Goal: Task Accomplishment & Management: Manage account settings

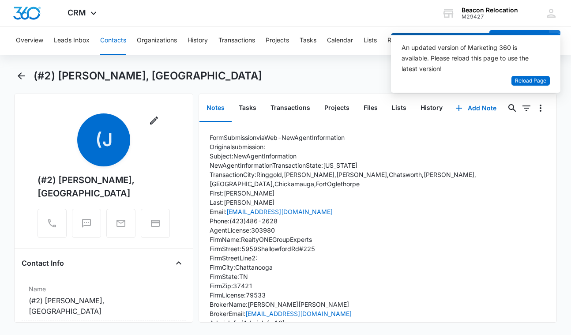
scroll to position [99, 0]
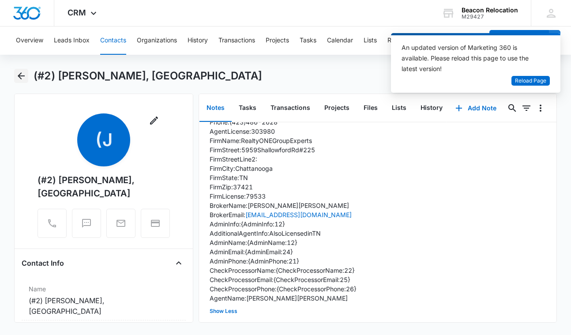
click at [22, 76] on icon "Back" at bounding box center [21, 75] width 7 height 7
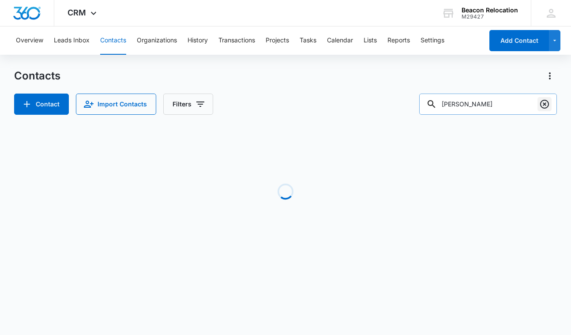
click at [546, 105] on icon "Clear" at bounding box center [544, 104] width 9 height 9
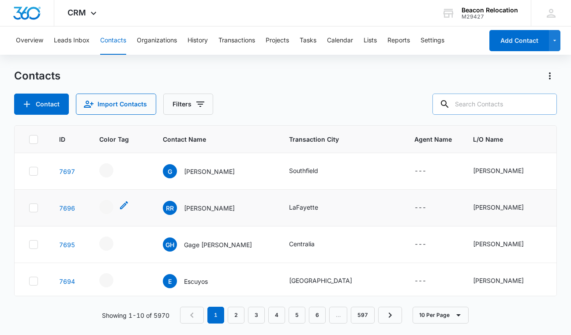
click at [122, 208] on icon "- - Select to Edit Field" at bounding box center [124, 205] width 8 height 8
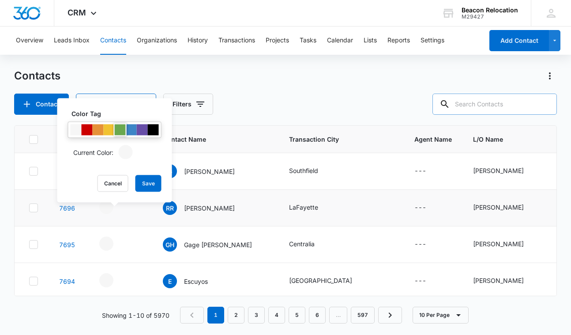
click at [121, 129] on div at bounding box center [120, 130] width 11 height 11
click at [149, 181] on button "Save" at bounding box center [149, 183] width 26 height 17
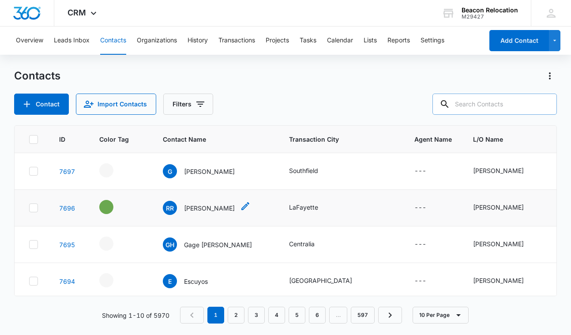
click at [243, 208] on icon "Contact Name - Ronald Randolph - Select to Edit Field" at bounding box center [246, 206] width 8 height 8
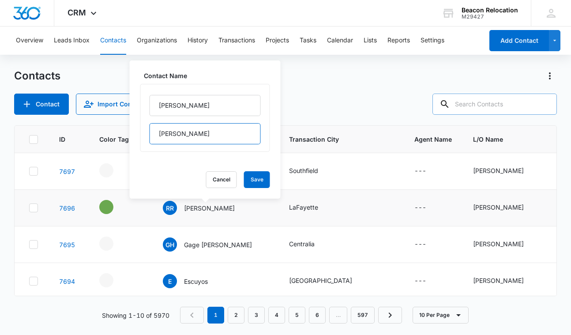
click at [208, 137] on input "[PERSON_NAME]" at bounding box center [205, 133] width 111 height 21
type input "[PERSON_NAME] - [GEOGRAPHIC_DATA]"
click at [257, 178] on button "Save" at bounding box center [257, 179] width 26 height 17
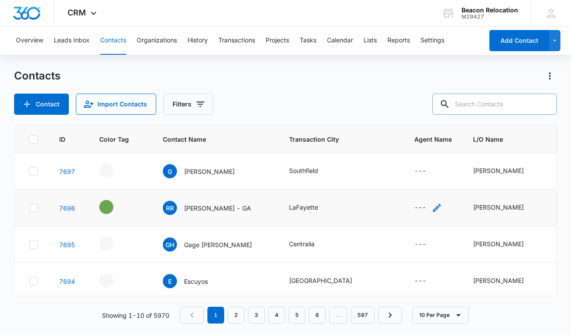
click at [435, 208] on icon "Agent Name - - Select to Edit Field" at bounding box center [437, 208] width 8 height 8
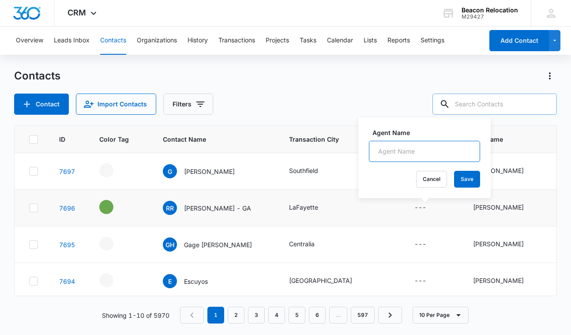
click at [428, 152] on input "Agent Name" at bounding box center [424, 151] width 111 height 21
type input "[PERSON_NAME]"
click at [461, 175] on button "Save" at bounding box center [467, 179] width 26 height 17
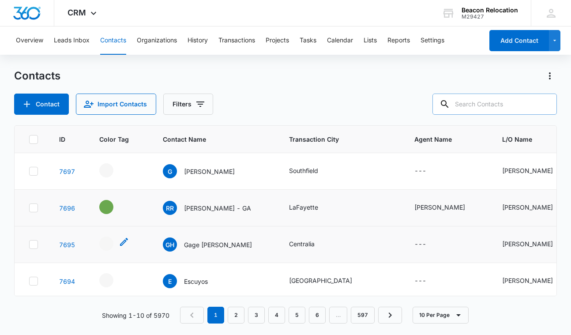
click at [121, 243] on icon "- - Select to Edit Field" at bounding box center [124, 242] width 8 height 8
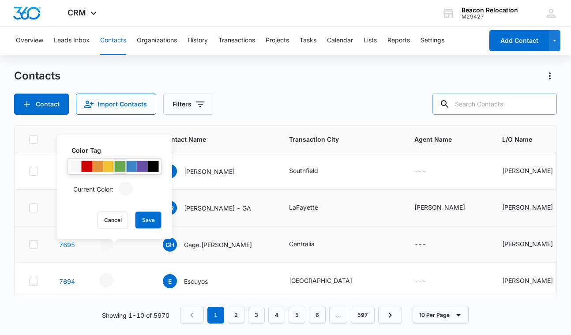
click at [121, 164] on div at bounding box center [120, 166] width 11 height 11
click at [150, 213] on button "Save" at bounding box center [149, 220] width 26 height 17
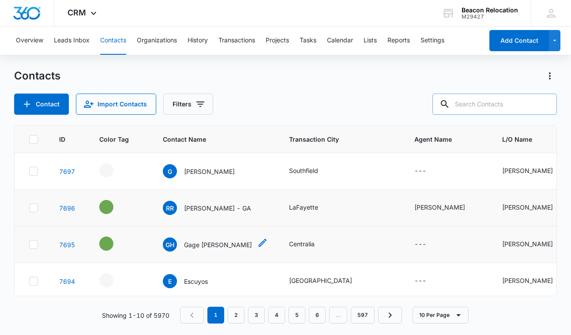
click at [257, 243] on icon "Contact Name - Gage hyer - Select to Edit Field" at bounding box center [262, 243] width 11 height 11
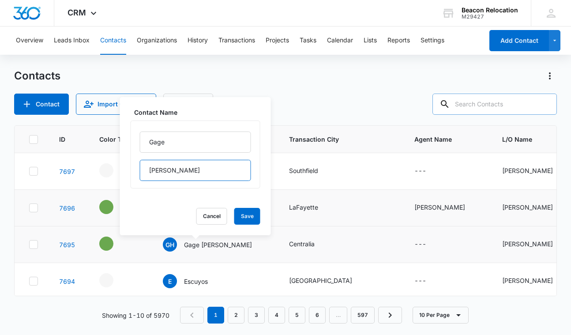
click at [153, 170] on input "[PERSON_NAME]" at bounding box center [195, 170] width 111 height 21
click at [174, 166] on input "[PERSON_NAME]" at bounding box center [195, 170] width 111 height 21
click at [175, 174] on input "[PERSON_NAME]" at bounding box center [195, 170] width 111 height 21
type input "[PERSON_NAME] - IL"
click at [254, 219] on button "Save" at bounding box center [247, 216] width 26 height 17
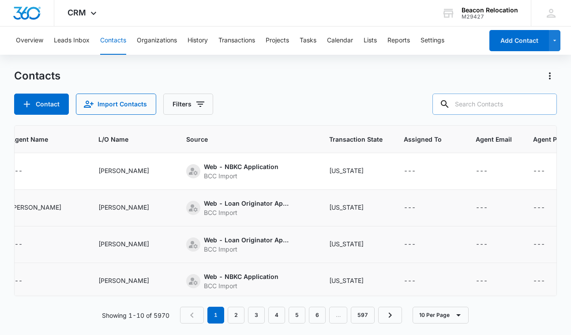
scroll to position [0, 434]
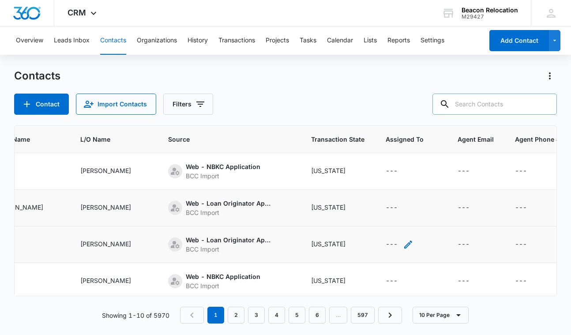
click at [403, 244] on icon "Assigned To - - Select to Edit Field" at bounding box center [408, 244] width 11 height 11
click at [386, 185] on div "Assigned To" at bounding box center [374, 188] width 36 height 9
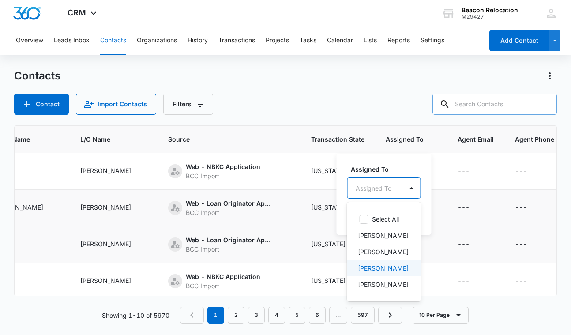
click at [376, 265] on p "[PERSON_NAME]" at bounding box center [383, 268] width 51 height 9
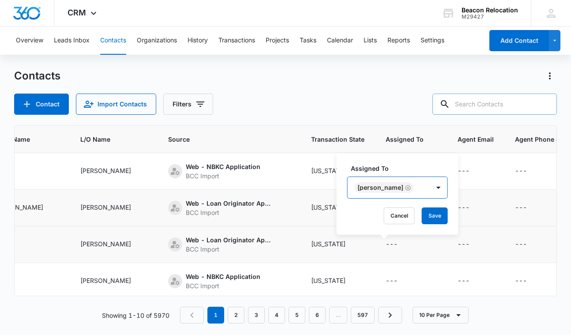
click at [413, 192] on div "[PERSON_NAME]" at bounding box center [389, 187] width 82 height 21
click at [422, 214] on button "Save" at bounding box center [435, 216] width 26 height 17
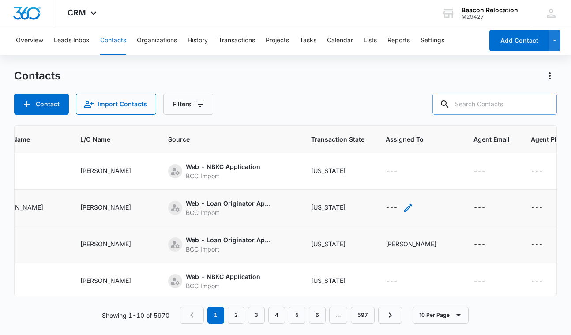
click at [403, 208] on icon "Assigned To - - Select to Edit Field" at bounding box center [408, 208] width 11 height 11
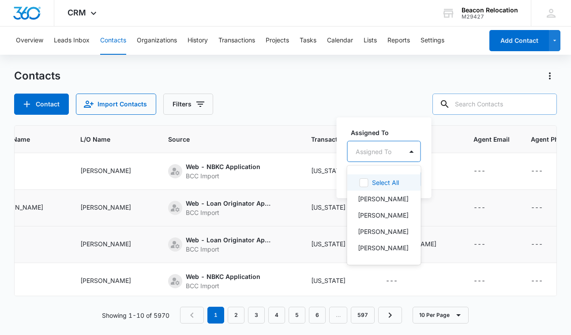
click at [383, 155] on div at bounding box center [374, 151] width 36 height 11
click at [379, 216] on p "[PERSON_NAME]" at bounding box center [383, 215] width 51 height 9
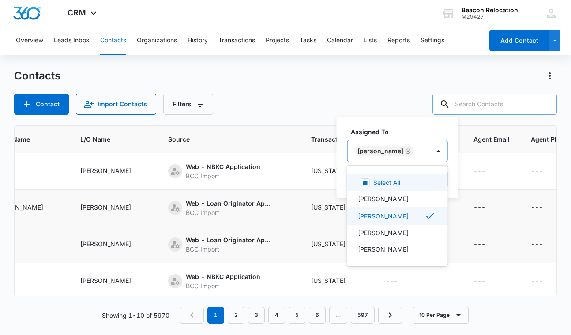
click at [416, 152] on div "[PERSON_NAME]" at bounding box center [389, 150] width 82 height 21
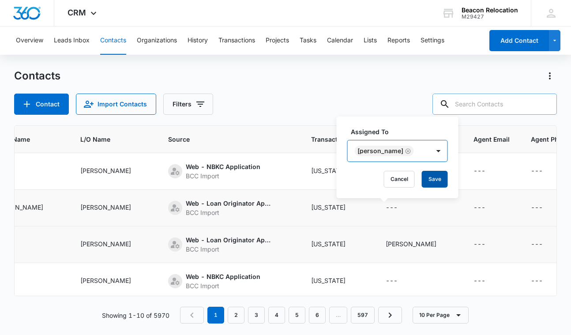
click at [422, 175] on button "Save" at bounding box center [435, 179] width 26 height 17
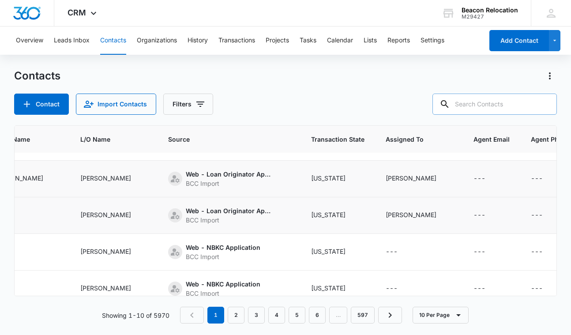
scroll to position [44, 434]
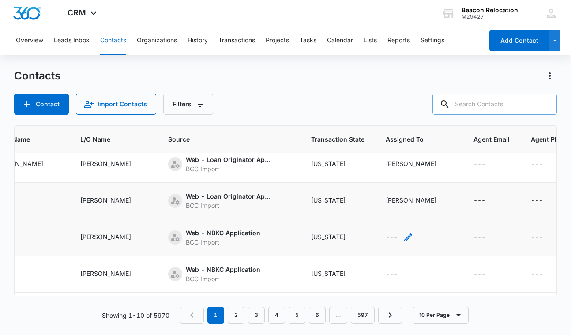
click at [403, 235] on icon "Assigned To - - Select to Edit Field" at bounding box center [408, 237] width 11 height 11
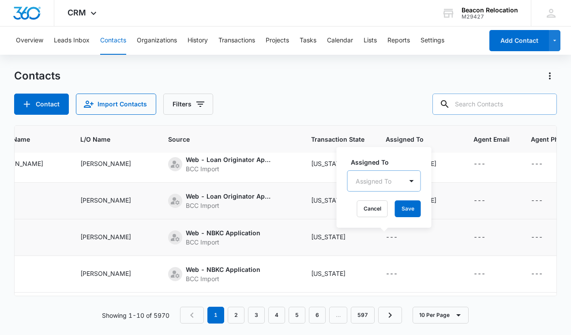
click at [395, 178] on div "Assigned To" at bounding box center [375, 181] width 55 height 20
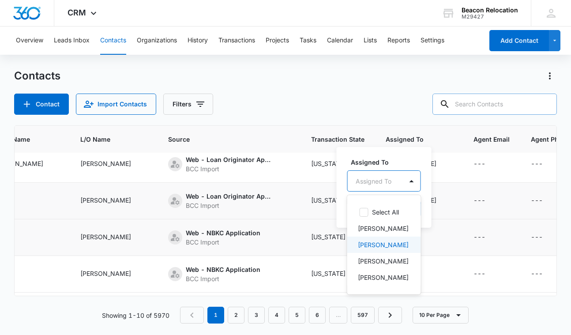
click at [385, 247] on p "[PERSON_NAME]" at bounding box center [383, 244] width 51 height 9
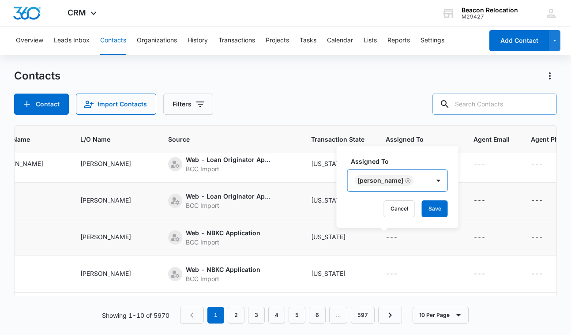
click at [417, 187] on div "[PERSON_NAME]" at bounding box center [389, 180] width 82 height 21
click at [424, 208] on button "Save" at bounding box center [435, 208] width 26 height 17
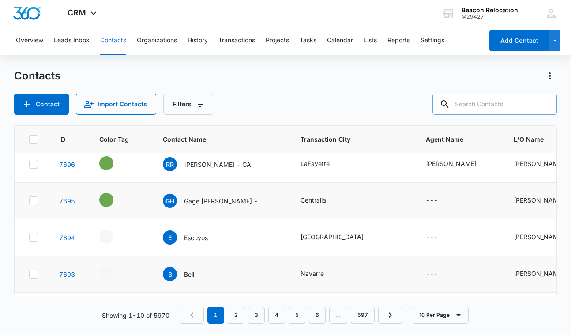
scroll to position [44, 0]
click at [35, 274] on icon at bounding box center [33, 274] width 5 height 4
click at [29, 274] on input "checkbox" at bounding box center [29, 274] width 0 height 0
checkbox input "true"
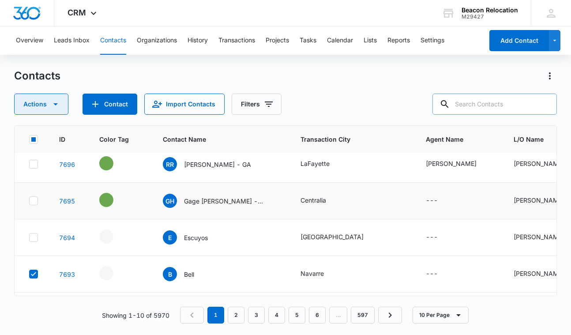
click at [54, 106] on icon "button" at bounding box center [55, 104] width 11 height 11
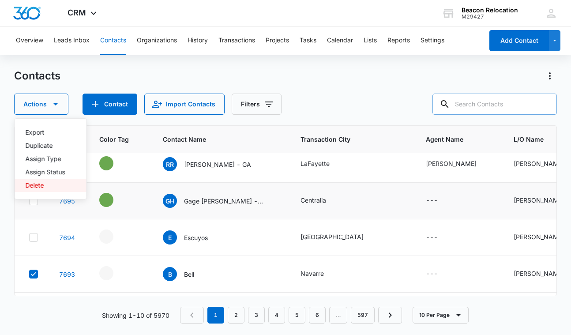
click at [35, 186] on div "Delete" at bounding box center [46, 185] width 40 height 6
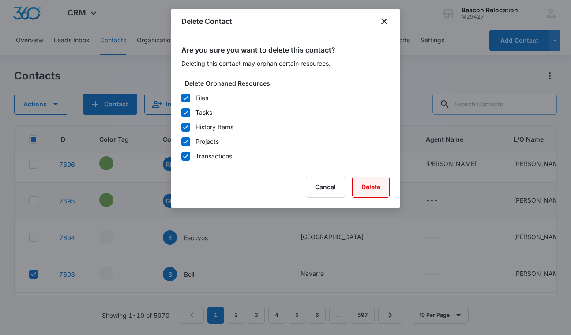
click at [381, 180] on button "Delete" at bounding box center [371, 187] width 38 height 21
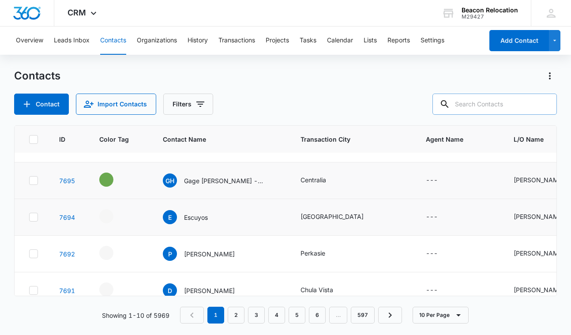
scroll to position [57, 0]
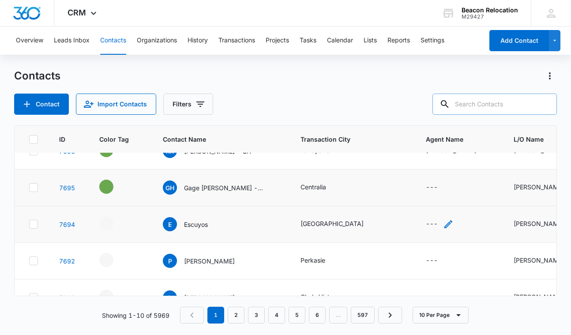
click at [445, 224] on icon "Agent Name - - Select to Edit Field" at bounding box center [449, 224] width 8 height 8
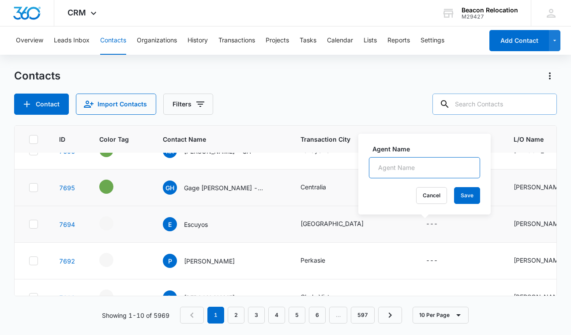
click at [429, 166] on input "Agent Name" at bounding box center [424, 167] width 111 height 21
type input "[PERSON_NAME]"
click at [471, 193] on button "Save" at bounding box center [467, 195] width 26 height 17
